Goal: Transaction & Acquisition: Purchase product/service

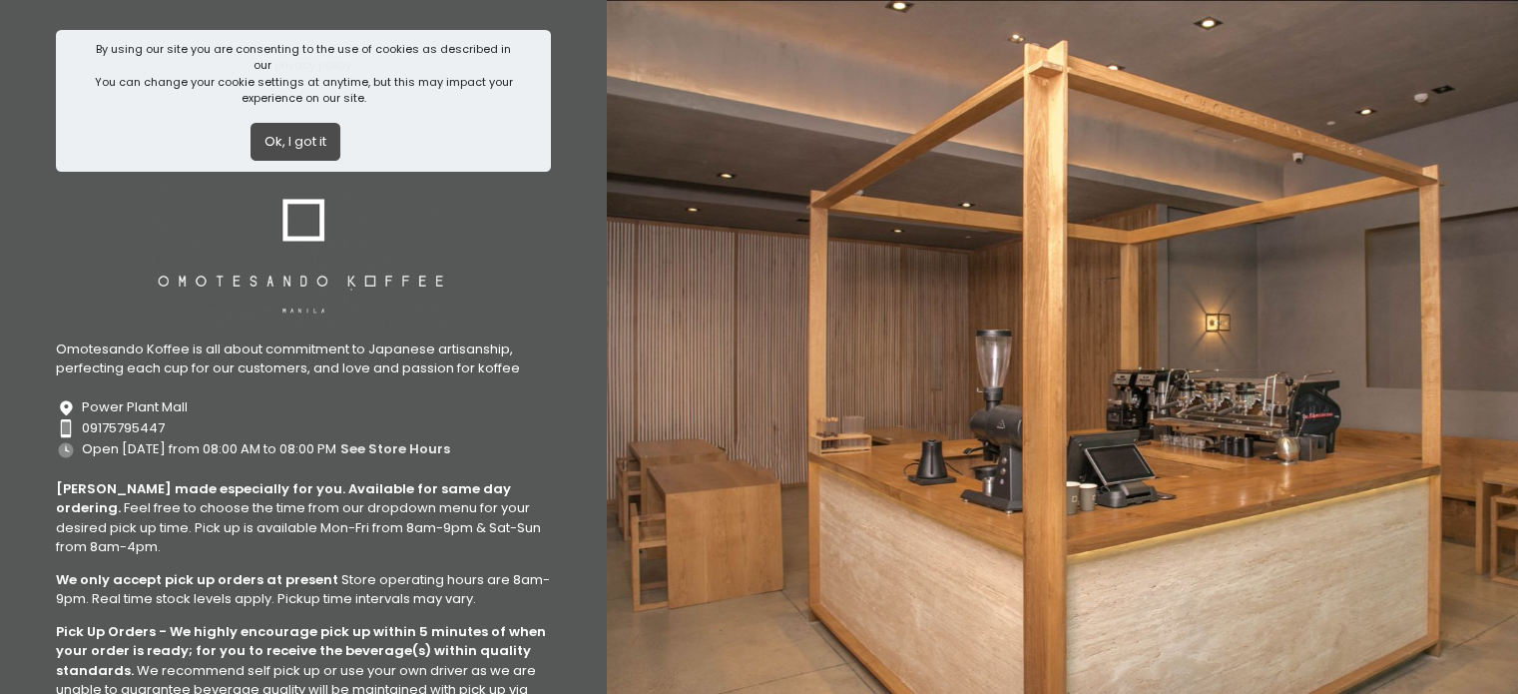
click at [314, 148] on button "Ok, I got it" at bounding box center [295, 142] width 90 height 38
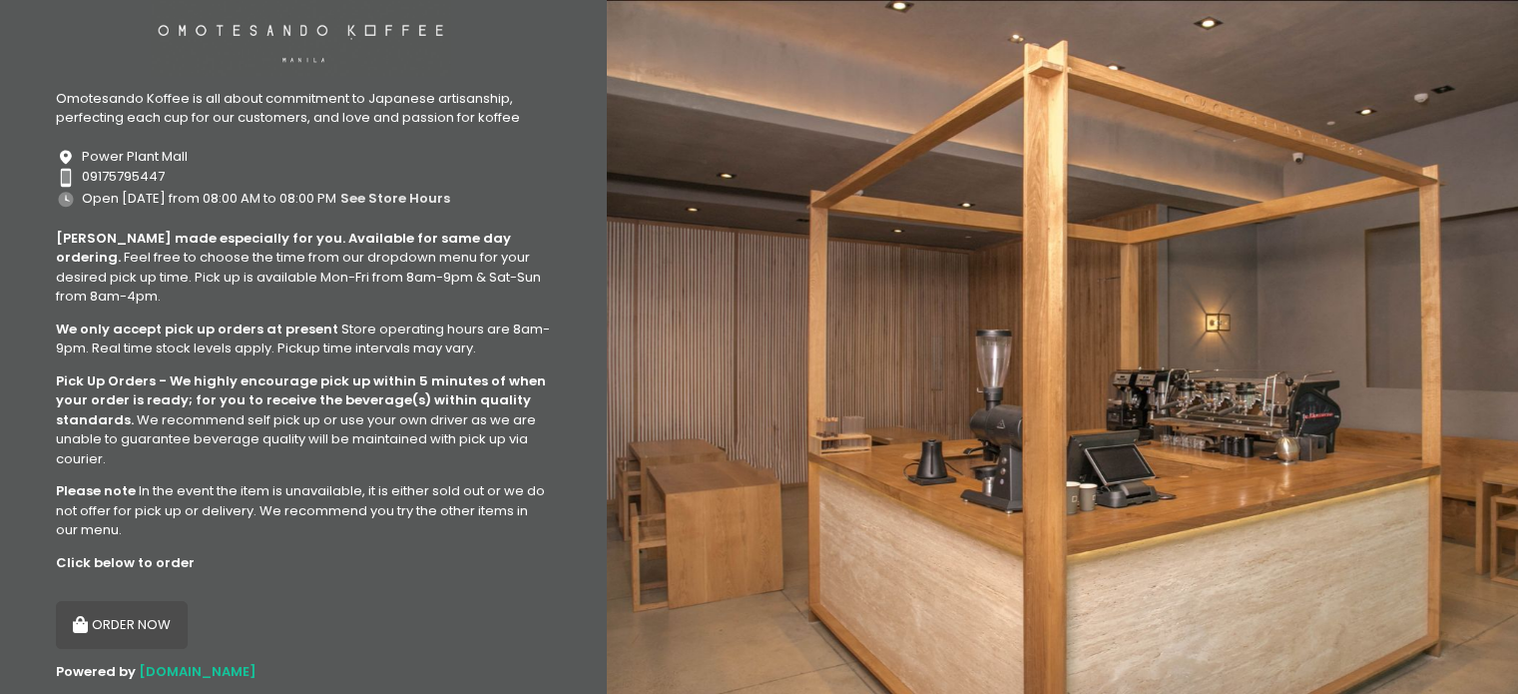
scroll to position [119, 0]
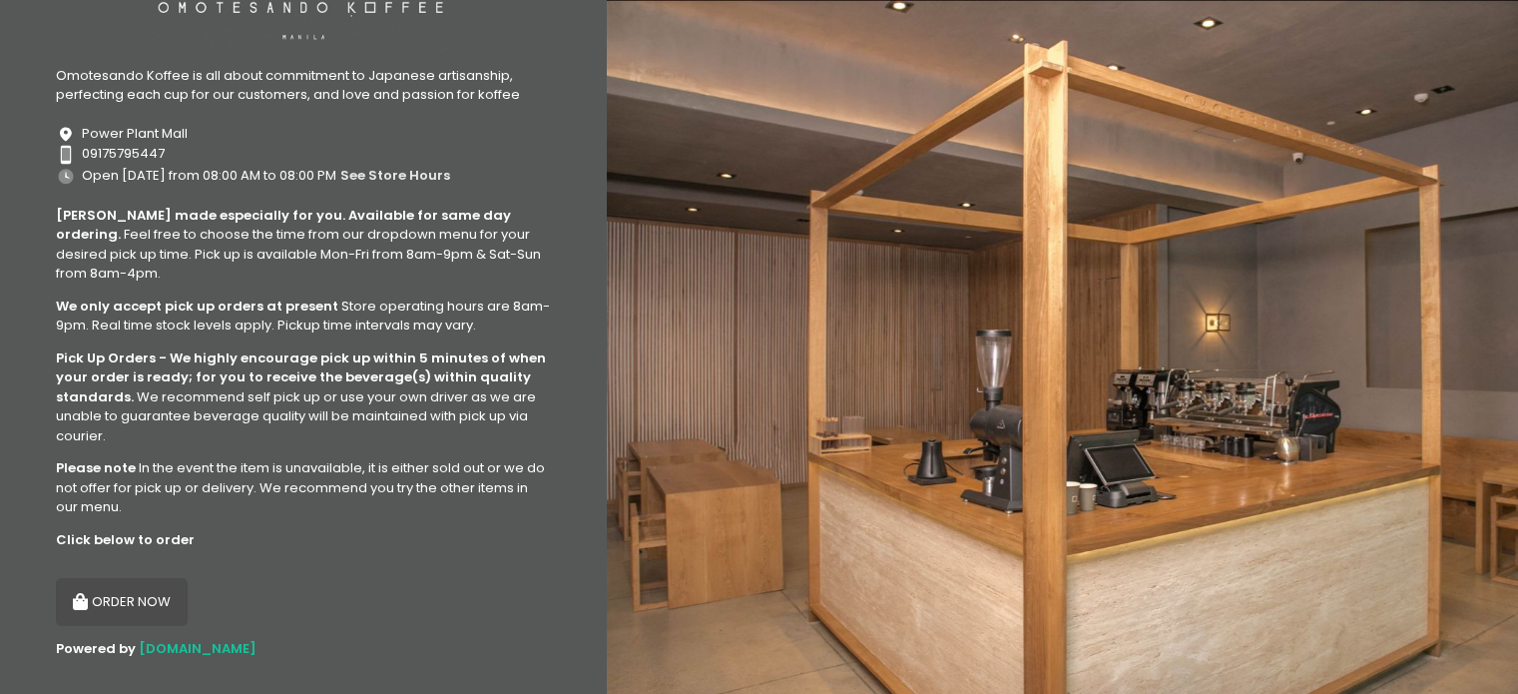
click at [108, 581] on button "ORDER NOW" at bounding box center [122, 602] width 132 height 48
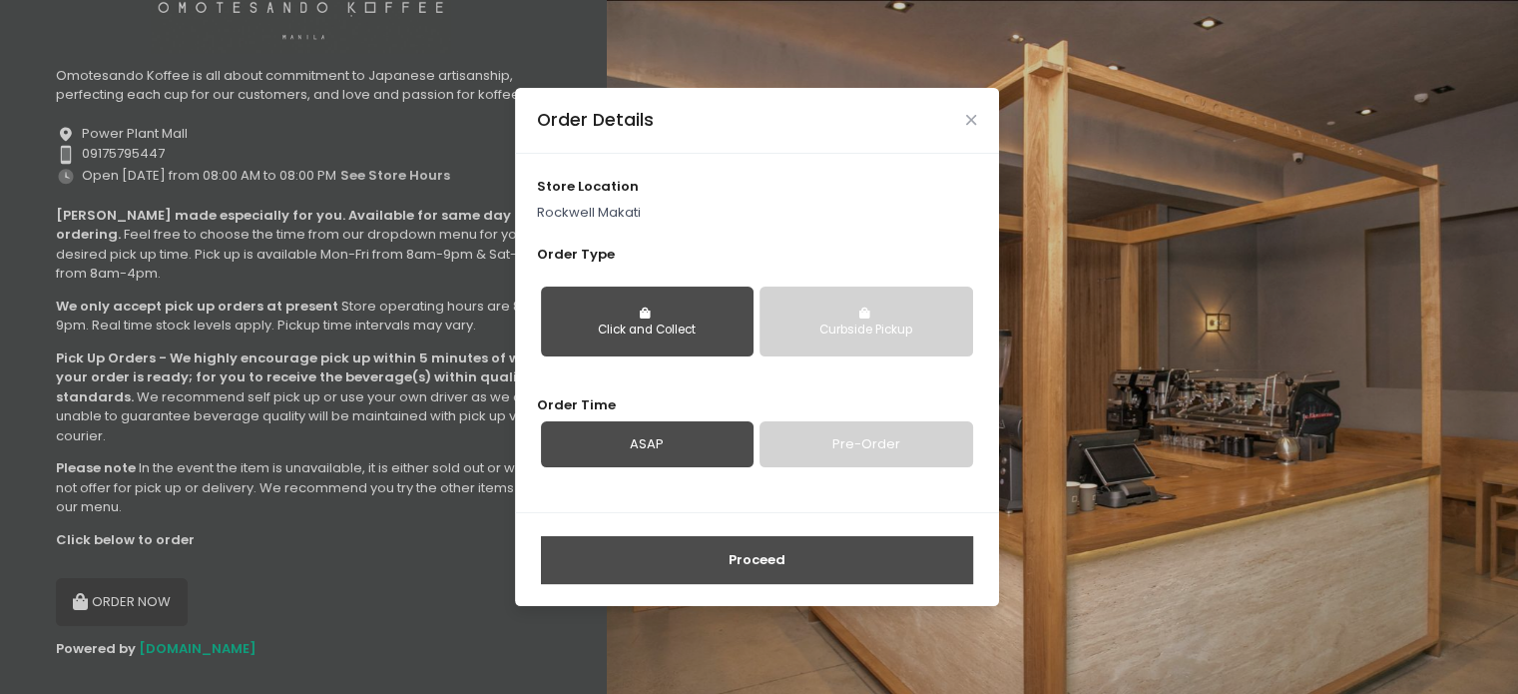
scroll to position [0, 0]
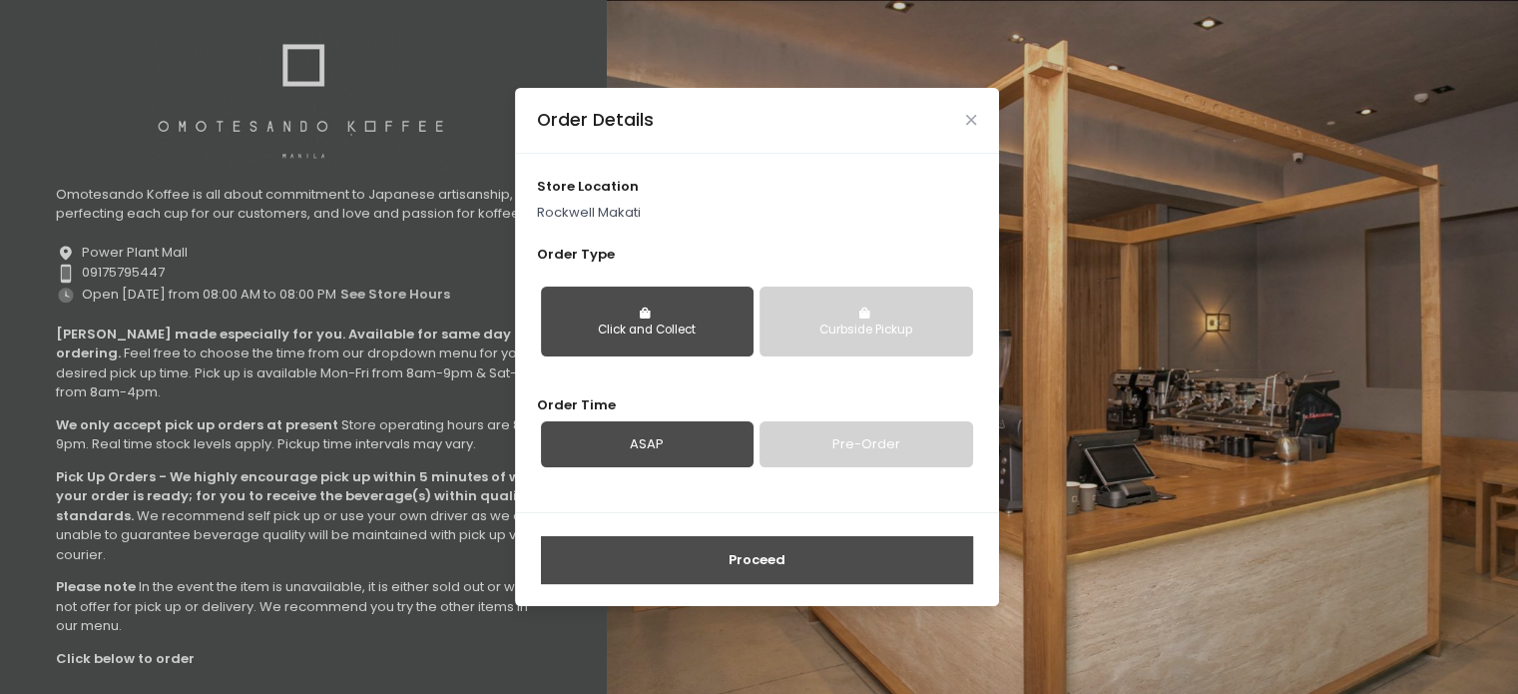
click at [714, 310] on button "Click and Collect" at bounding box center [647, 321] width 213 height 70
click at [844, 451] on link "Pre-Order" at bounding box center [865, 444] width 213 height 46
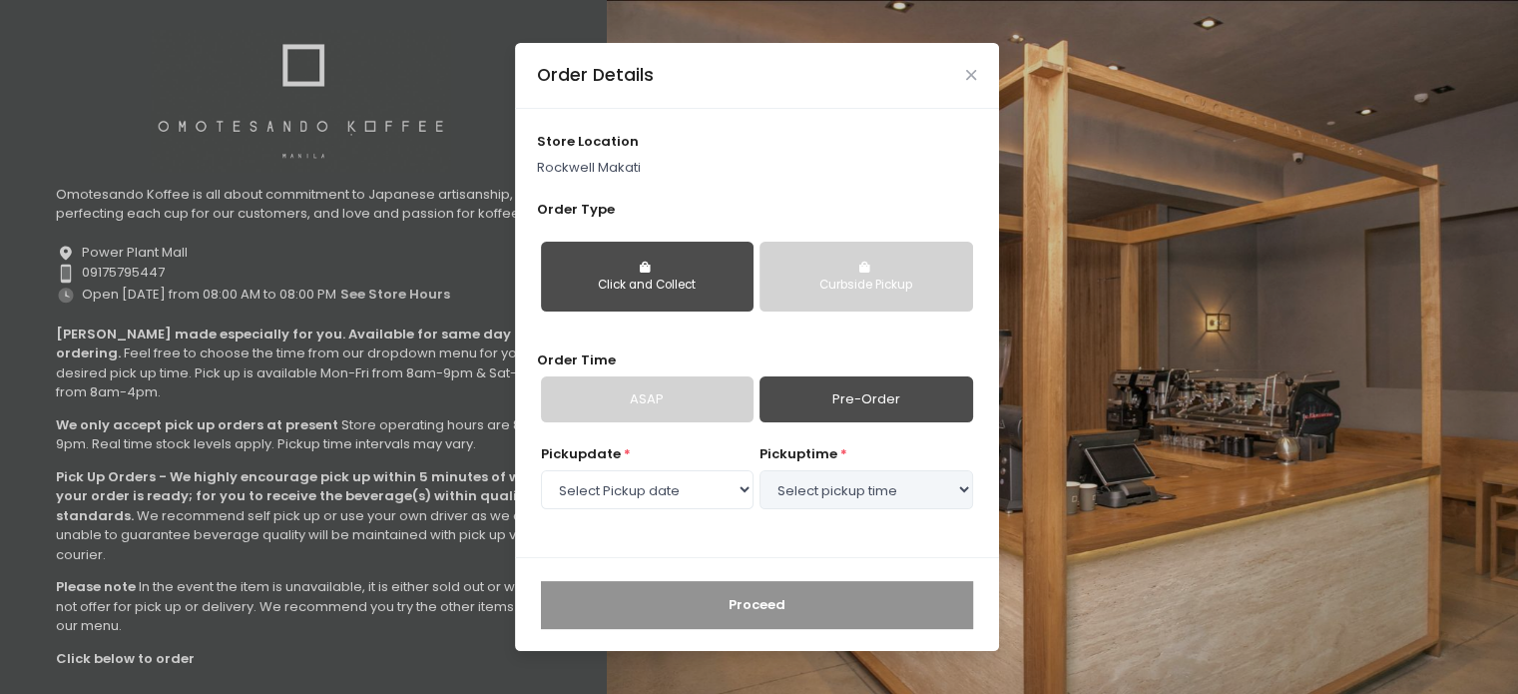
select select "[DATE]"
click at [710, 495] on select "Select Pickup date [DATE]" at bounding box center [647, 489] width 213 height 38
click at [792, 495] on select "Select pickup time 02:30 PM - 03:00 PM 03:00 PM - 03:30 PM 03:30 PM - 04:00 PM …" at bounding box center [865, 489] width 213 height 38
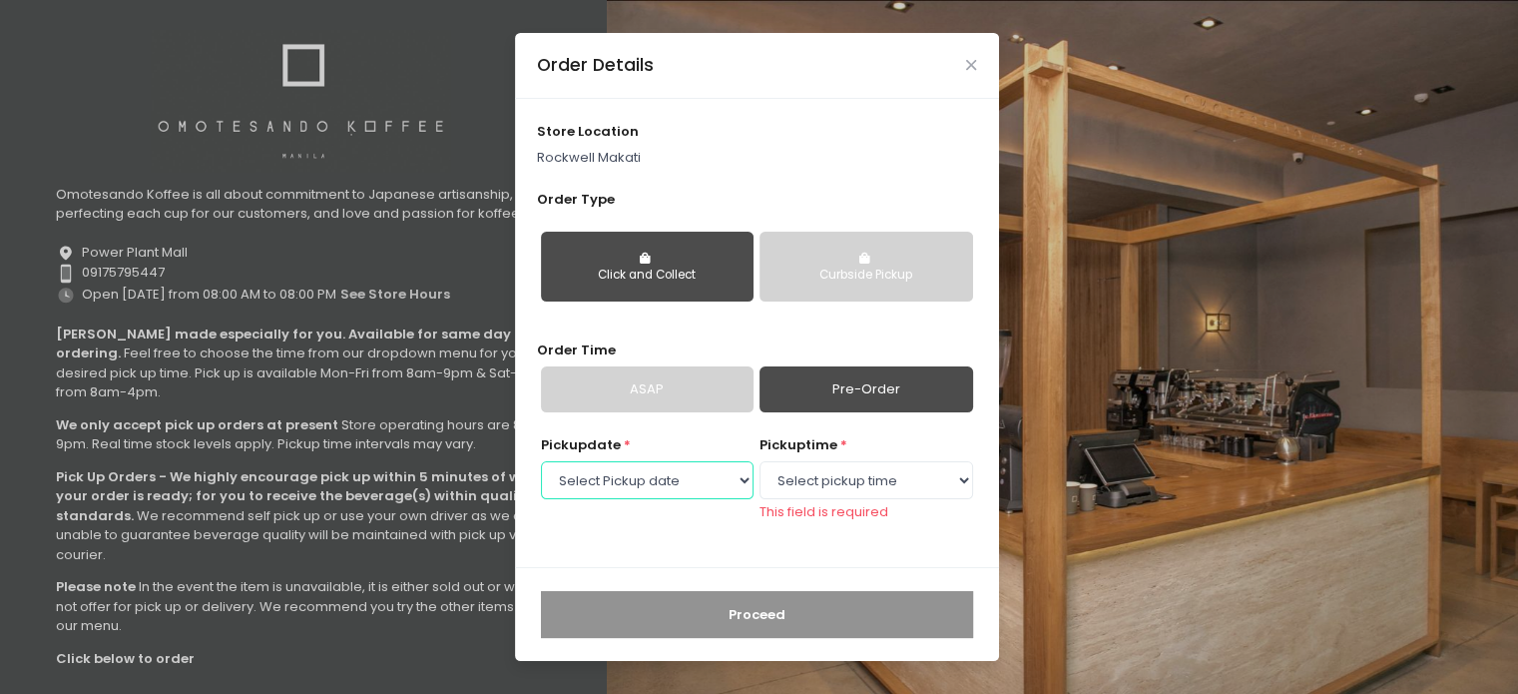
click at [747, 488] on select "Select Pickup date [DATE]" at bounding box center [647, 480] width 213 height 38
click at [775, 486] on select "Select pickup time 02:30 PM - 03:00 PM 03:00 PM - 03:30 PM 03:30 PM - 04:00 PM …" at bounding box center [865, 480] width 213 height 38
